Goal: Check status: Check status

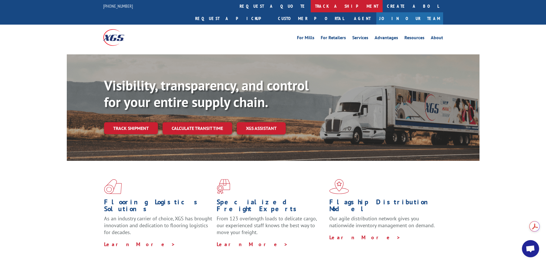
click at [311, 6] on link "track a shipment" at bounding box center [347, 6] width 72 height 12
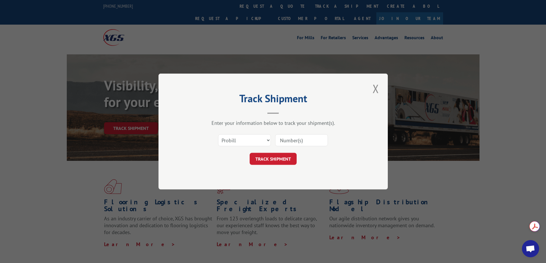
click at [312, 142] on input at bounding box center [301, 140] width 53 height 12
click at [237, 140] on select "Select category... Probill BOL PO" at bounding box center [244, 140] width 53 height 12
select select "bol"
click at [218, 134] on select "Select category... Probill BOL PO" at bounding box center [244, 140] width 53 height 12
click at [291, 140] on input at bounding box center [301, 140] width 53 height 12
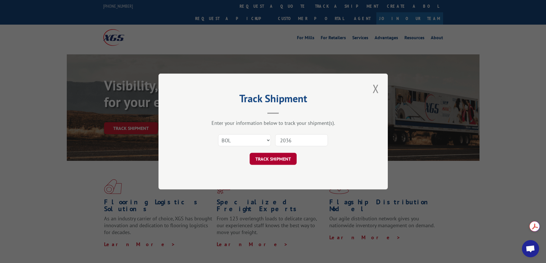
type input "2036"
click at [281, 162] on button "TRACK SHIPMENT" at bounding box center [273, 159] width 47 height 12
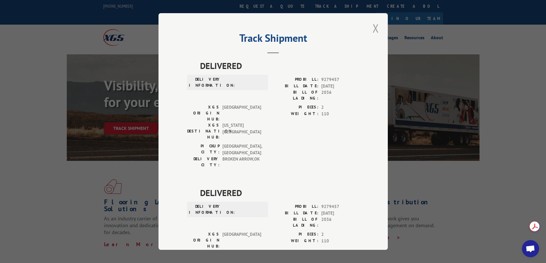
click at [372, 29] on button "Close modal" at bounding box center [376, 28] width 10 height 16
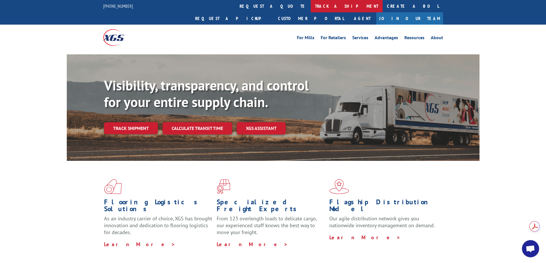
click at [311, 3] on link "track a shipment" at bounding box center [347, 6] width 72 height 12
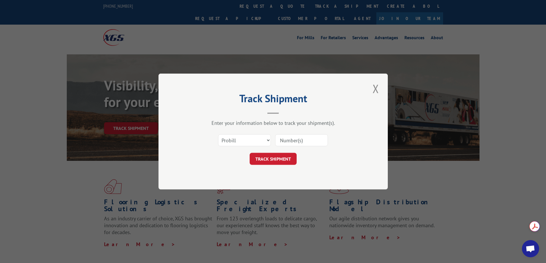
drag, startPoint x: 295, startPoint y: 139, endPoint x: 301, endPoint y: 145, distance: 8.5
click at [301, 145] on input at bounding box center [301, 140] width 53 height 12
click at [301, 141] on input at bounding box center [301, 140] width 53 height 12
paste input "0394250000020368"
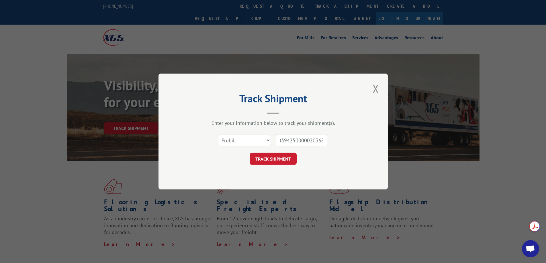
type input "0394250000020368"
drag, startPoint x: 254, startPoint y: 139, endPoint x: 236, endPoint y: 145, distance: 19.4
click at [236, 145] on select "Select category... Probill BOL PO" at bounding box center [244, 140] width 53 height 12
select select "bol"
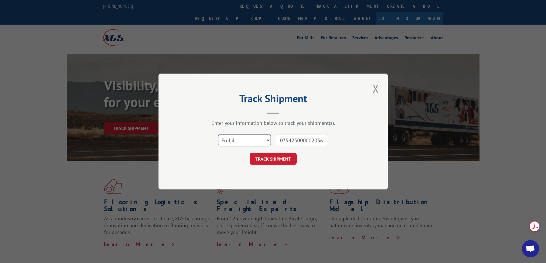
click at [218, 134] on select "Select category... Probill BOL PO" at bounding box center [244, 140] width 53 height 12
click at [277, 160] on button "TRACK SHIPMENT" at bounding box center [273, 159] width 47 height 12
